Goal: Task Accomplishment & Management: Use online tool/utility

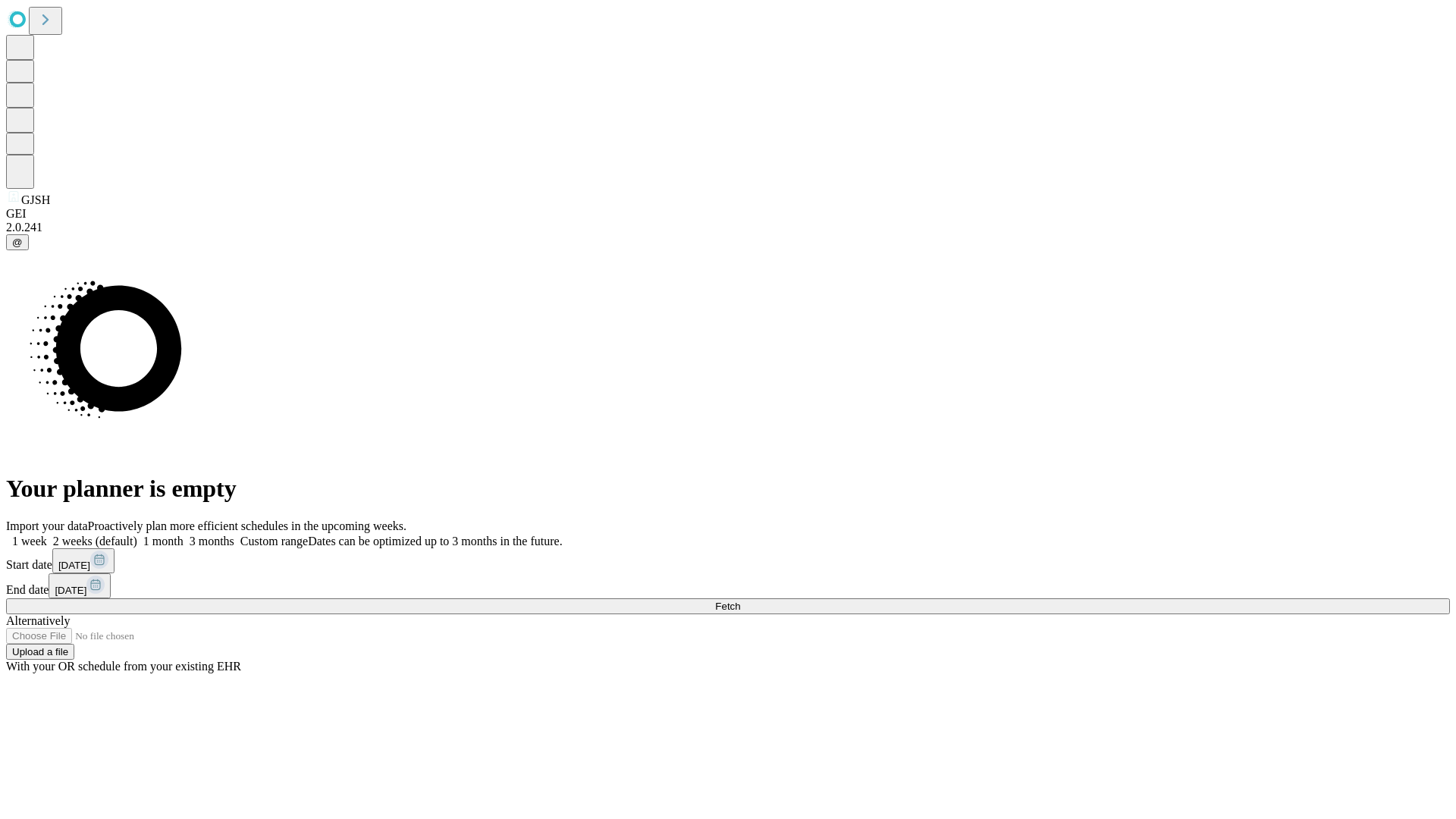
click at [740, 601] on span "Fetch" at bounding box center [727, 606] width 25 height 11
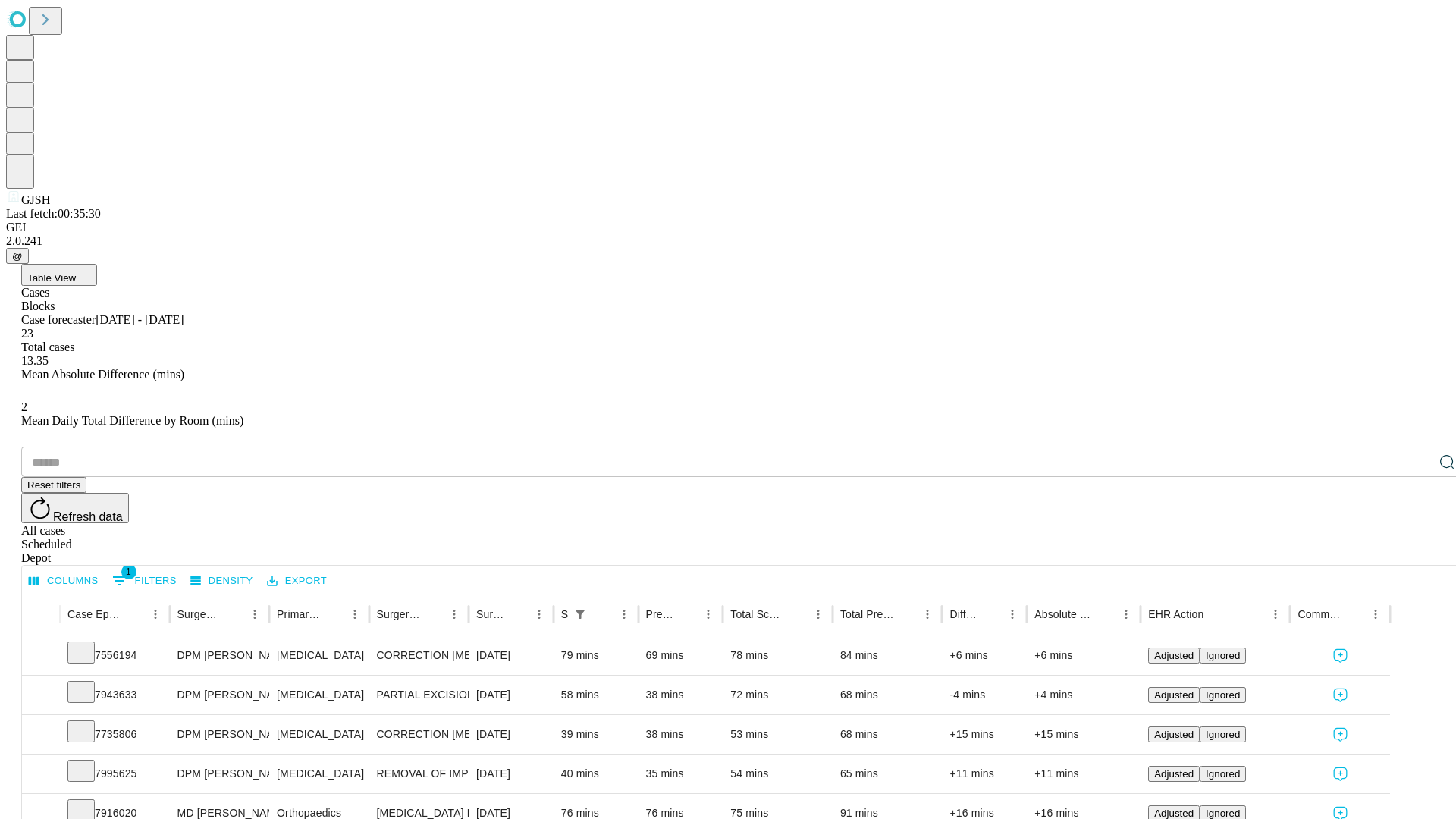
click at [1417, 551] on div "Depot" at bounding box center [744, 558] width 1444 height 14
